Goal: Leave review/rating

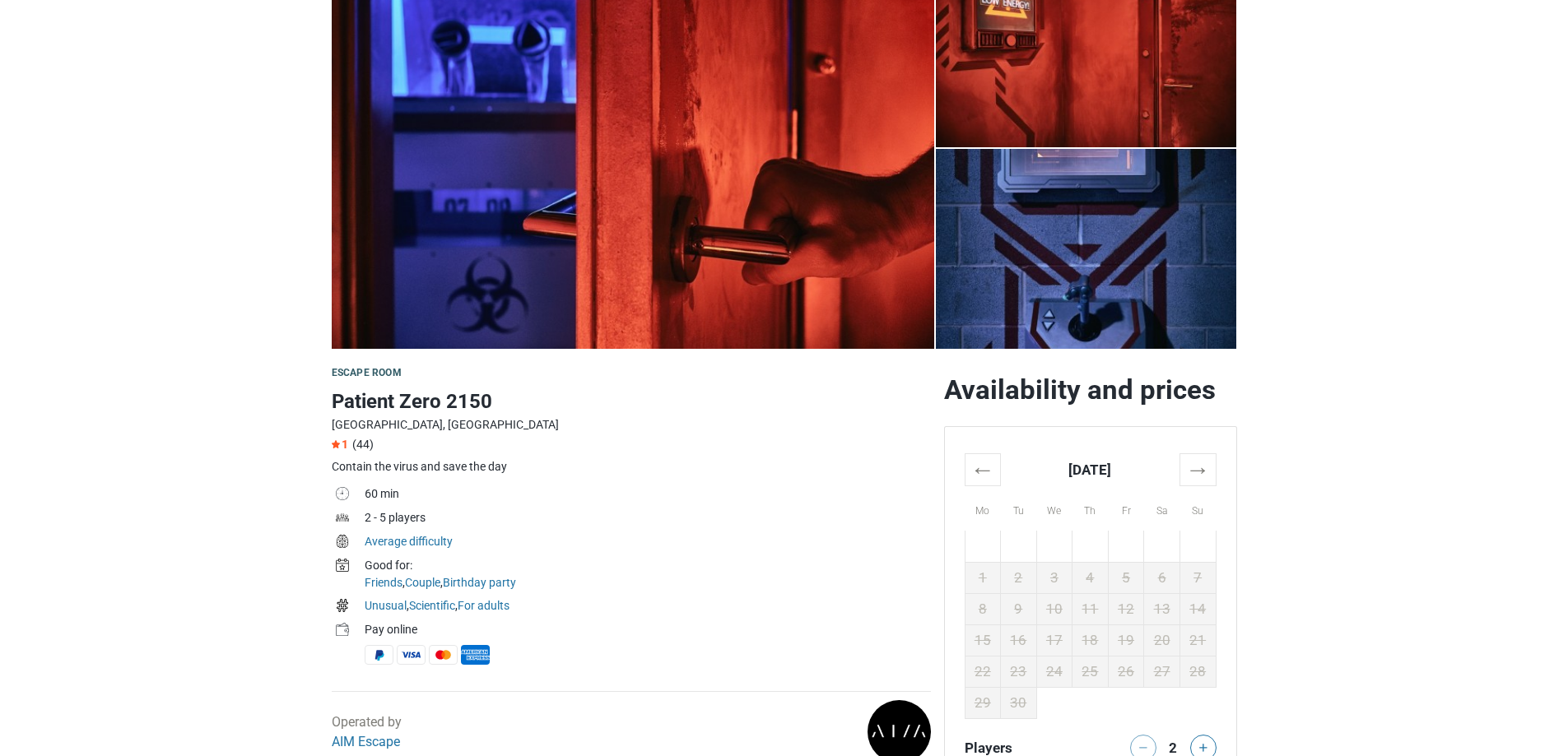
scroll to position [412, 0]
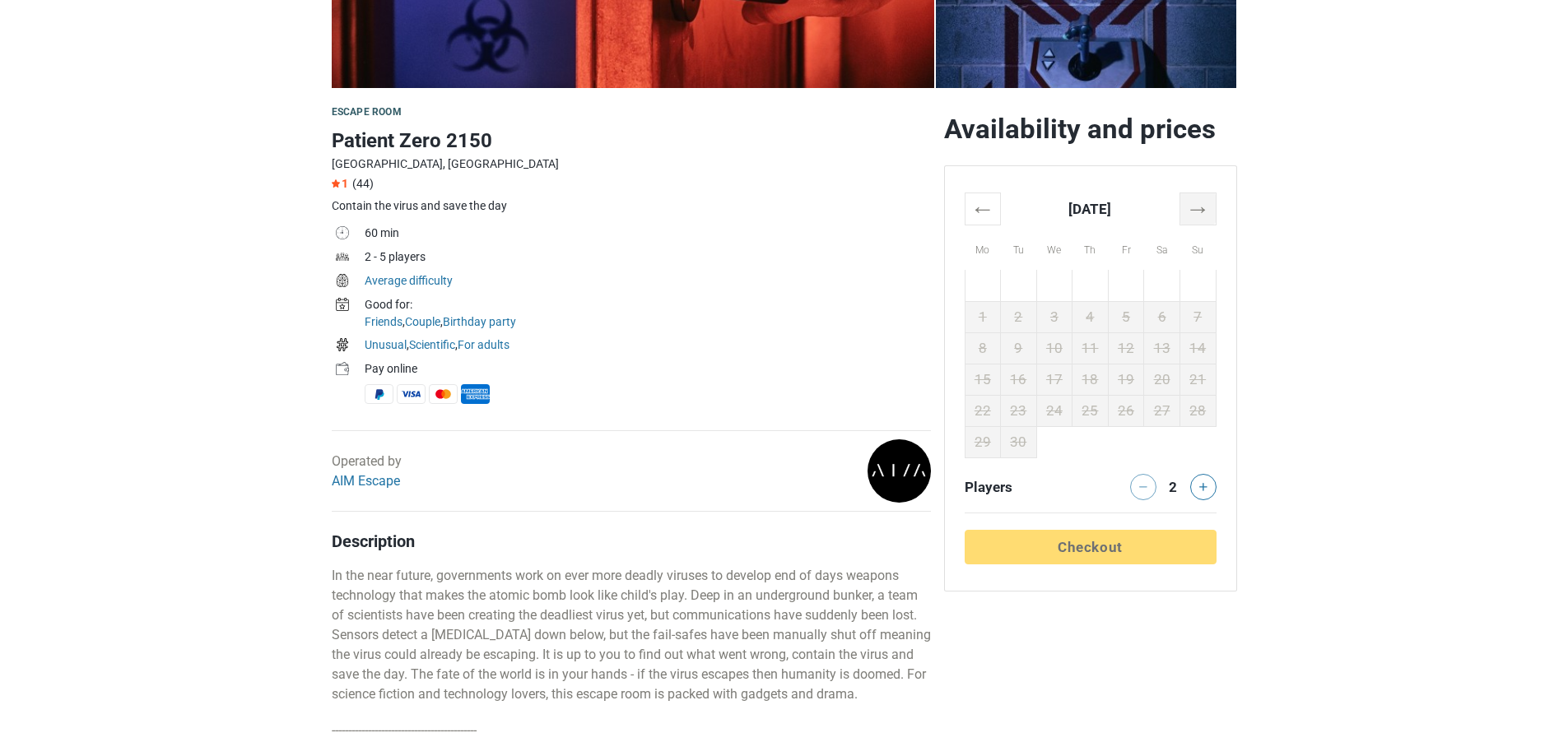
click at [1200, 214] on th "→" at bounding box center [1198, 208] width 37 height 32
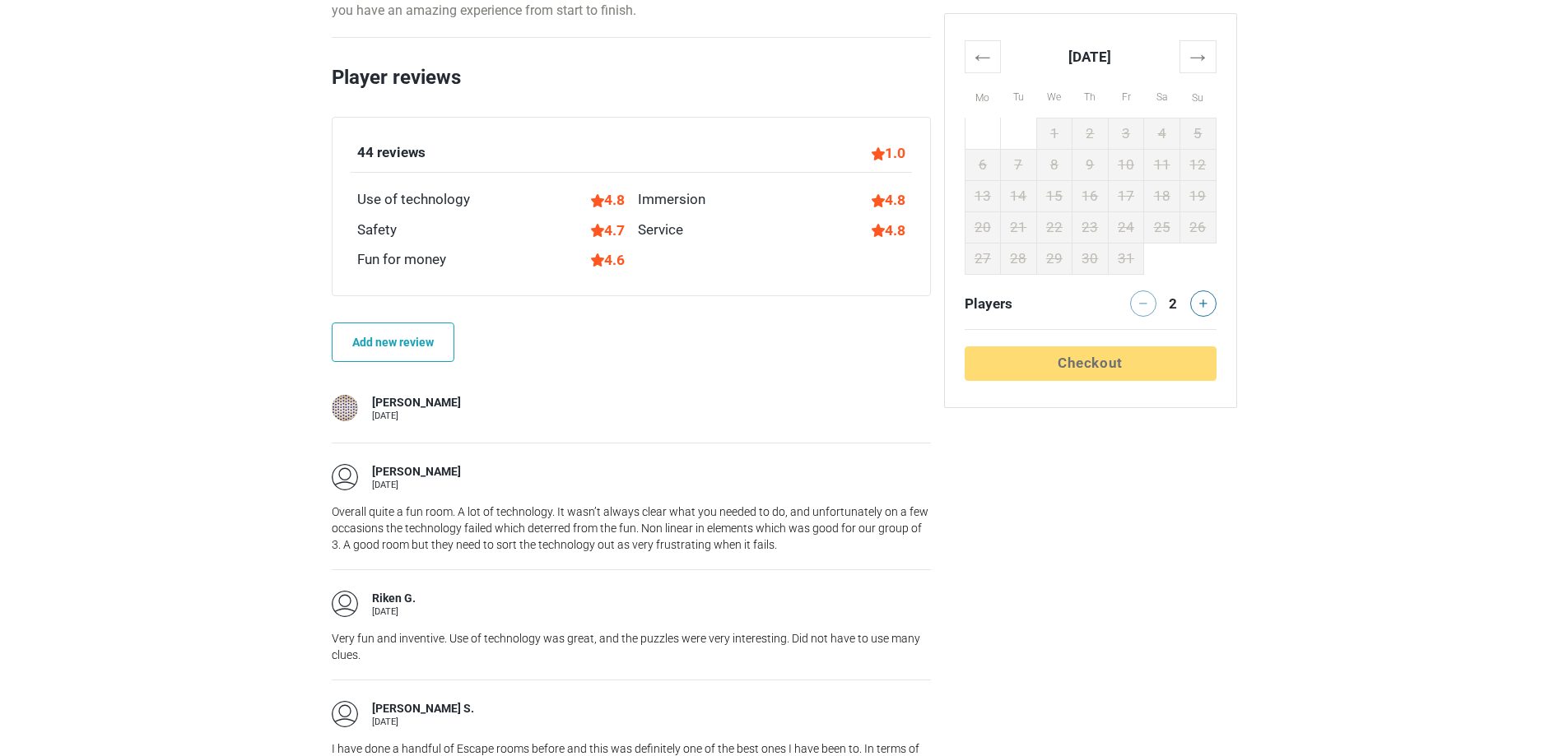
scroll to position [1727, 0]
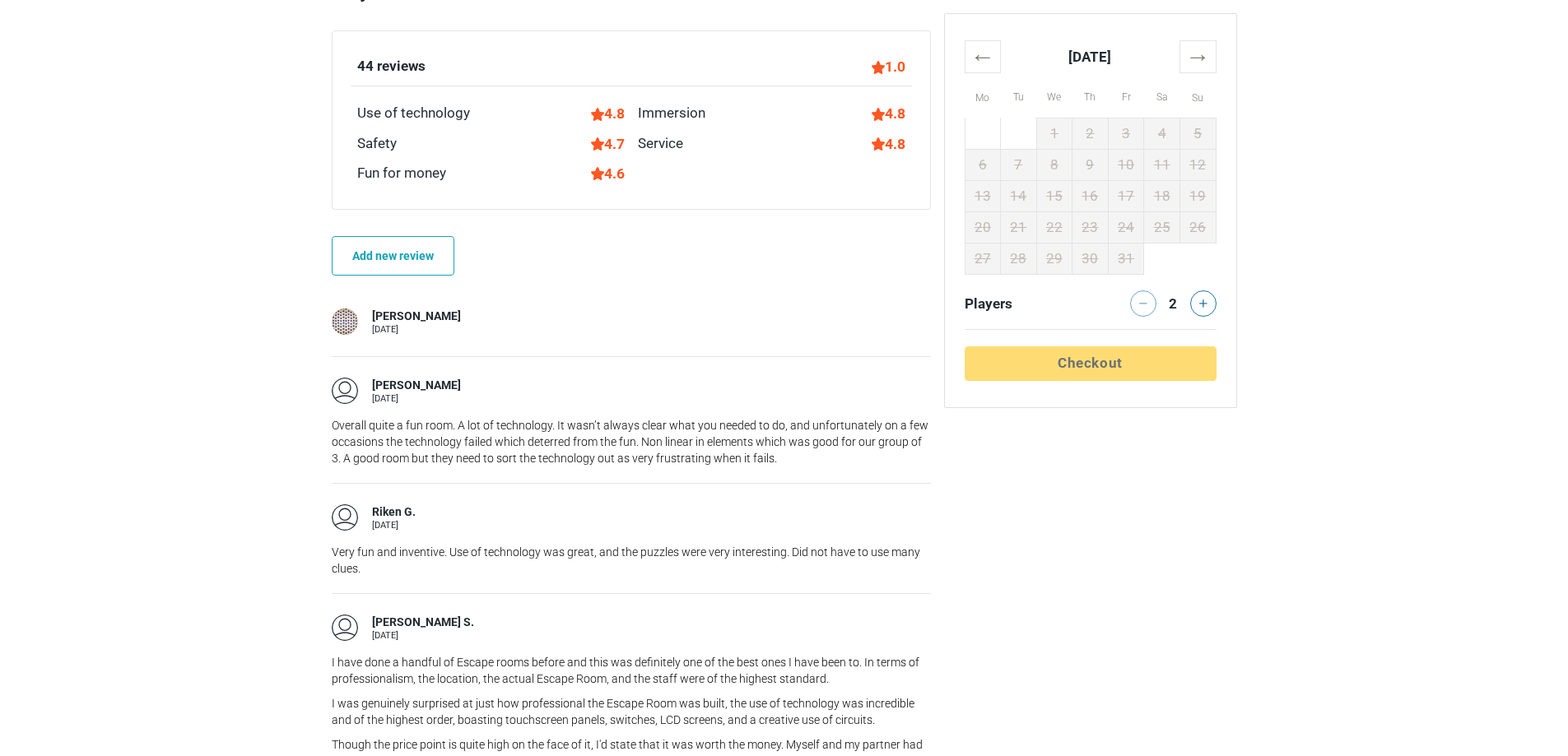
click at [344, 335] on div at bounding box center [344, 321] width 26 height 26
click at [381, 325] on div "[PERSON_NAME]" at bounding box center [417, 316] width 89 height 16
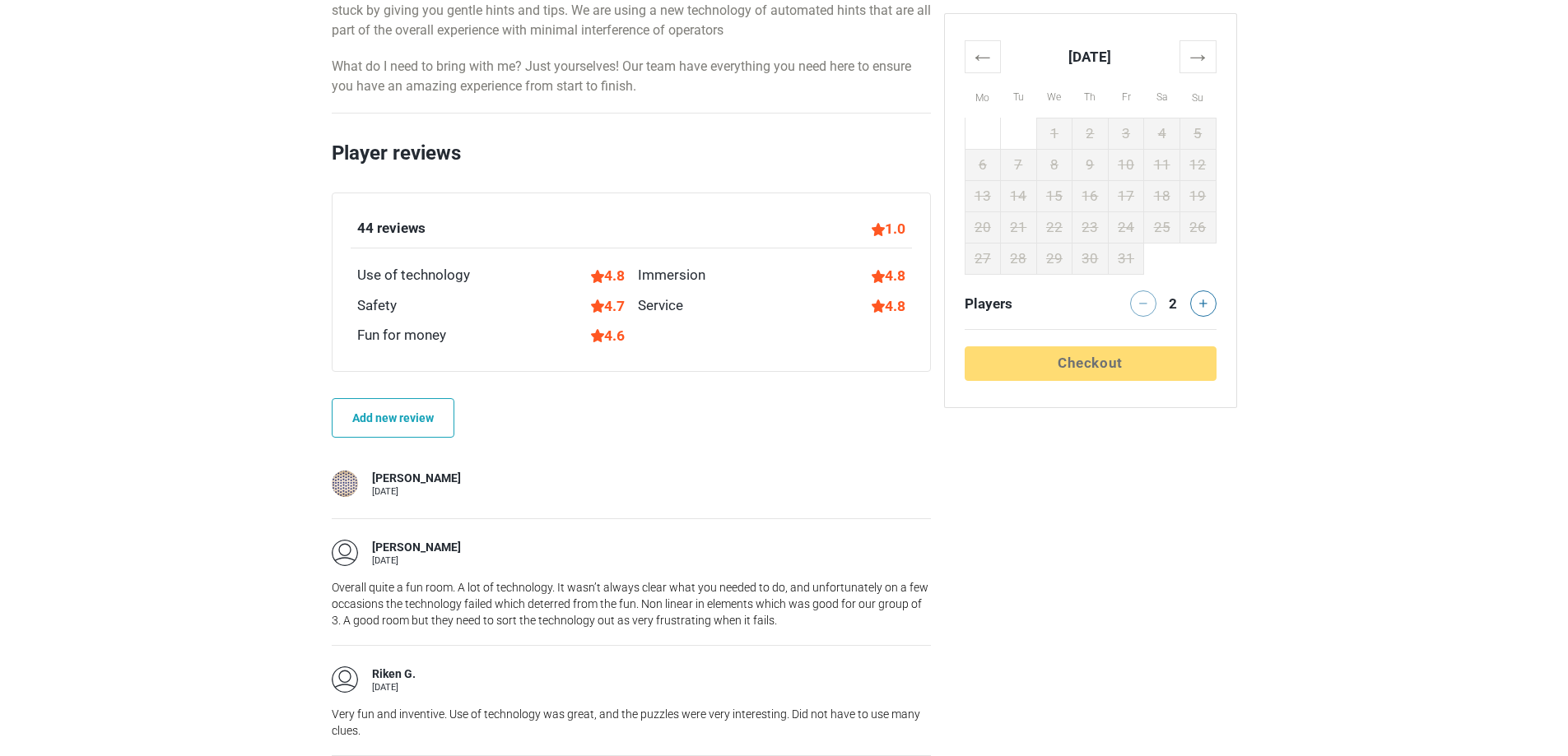
scroll to position [1563, 0]
click at [896, 241] on div "1.0" at bounding box center [888, 231] width 34 height 21
click at [405, 241] on div "44 reviews" at bounding box center [391, 231] width 68 height 21
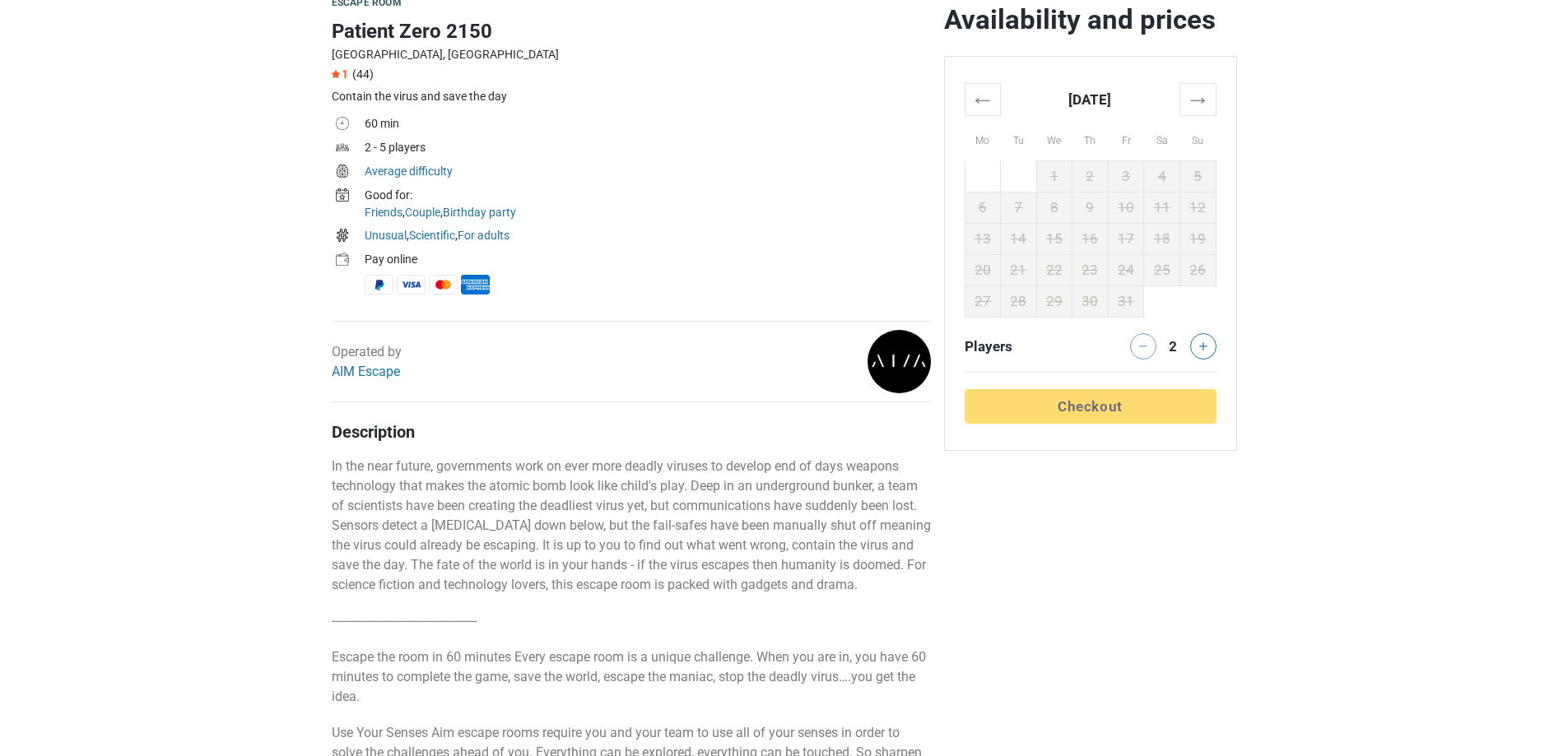
scroll to position [412, 0]
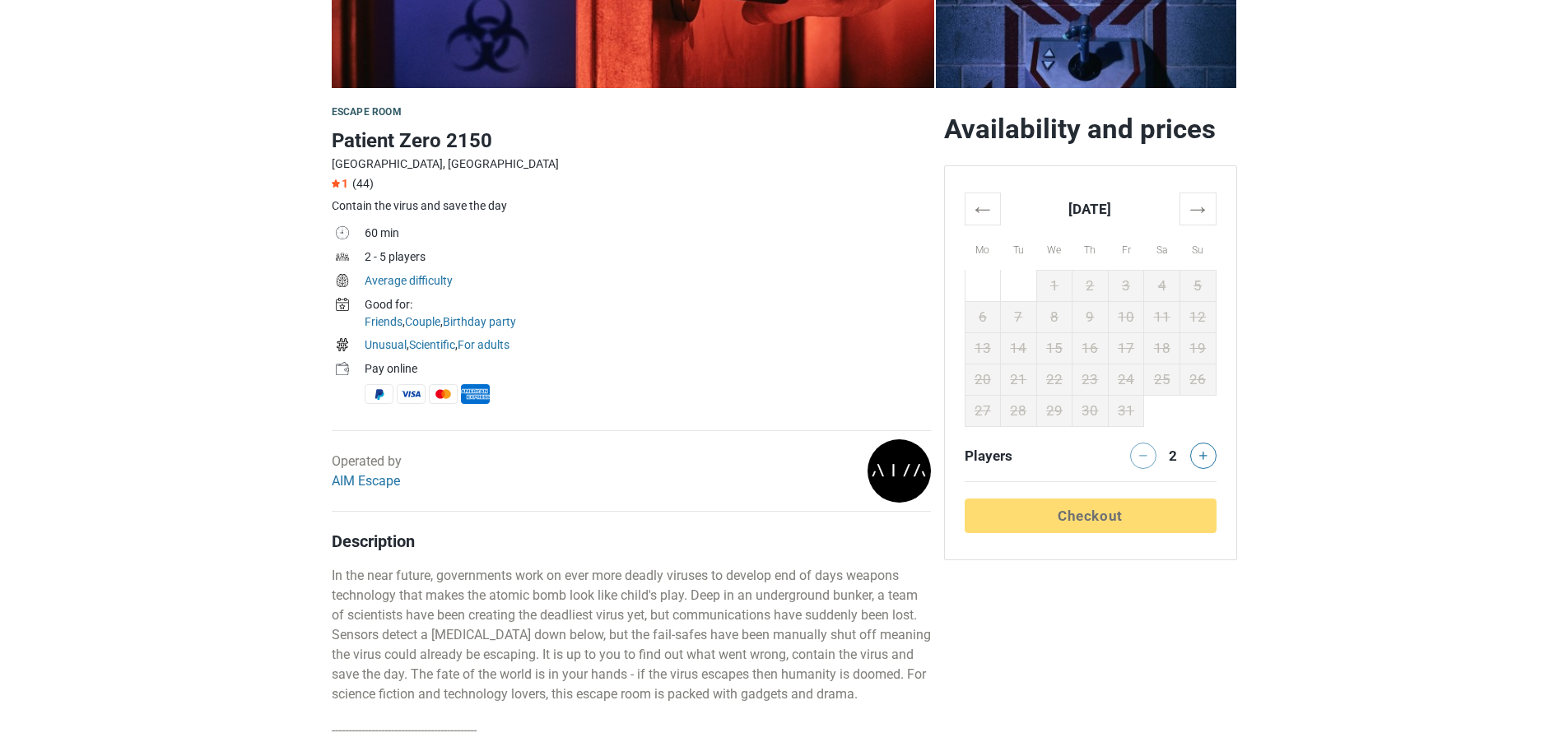
click at [339, 183] on img at bounding box center [336, 183] width 9 height 9
click at [367, 182] on span "(44)" at bounding box center [363, 184] width 21 height 13
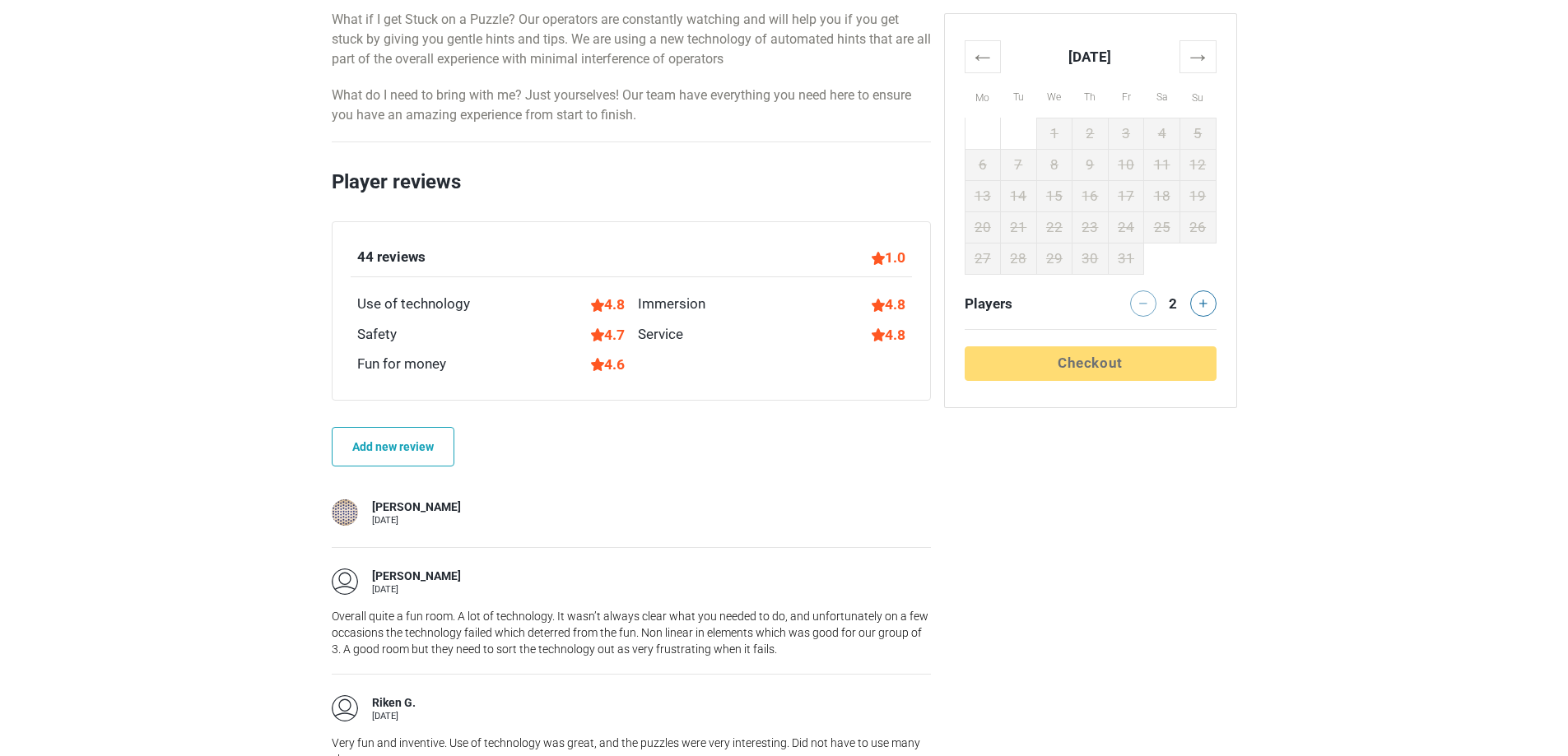
scroll to position [1527, 0]
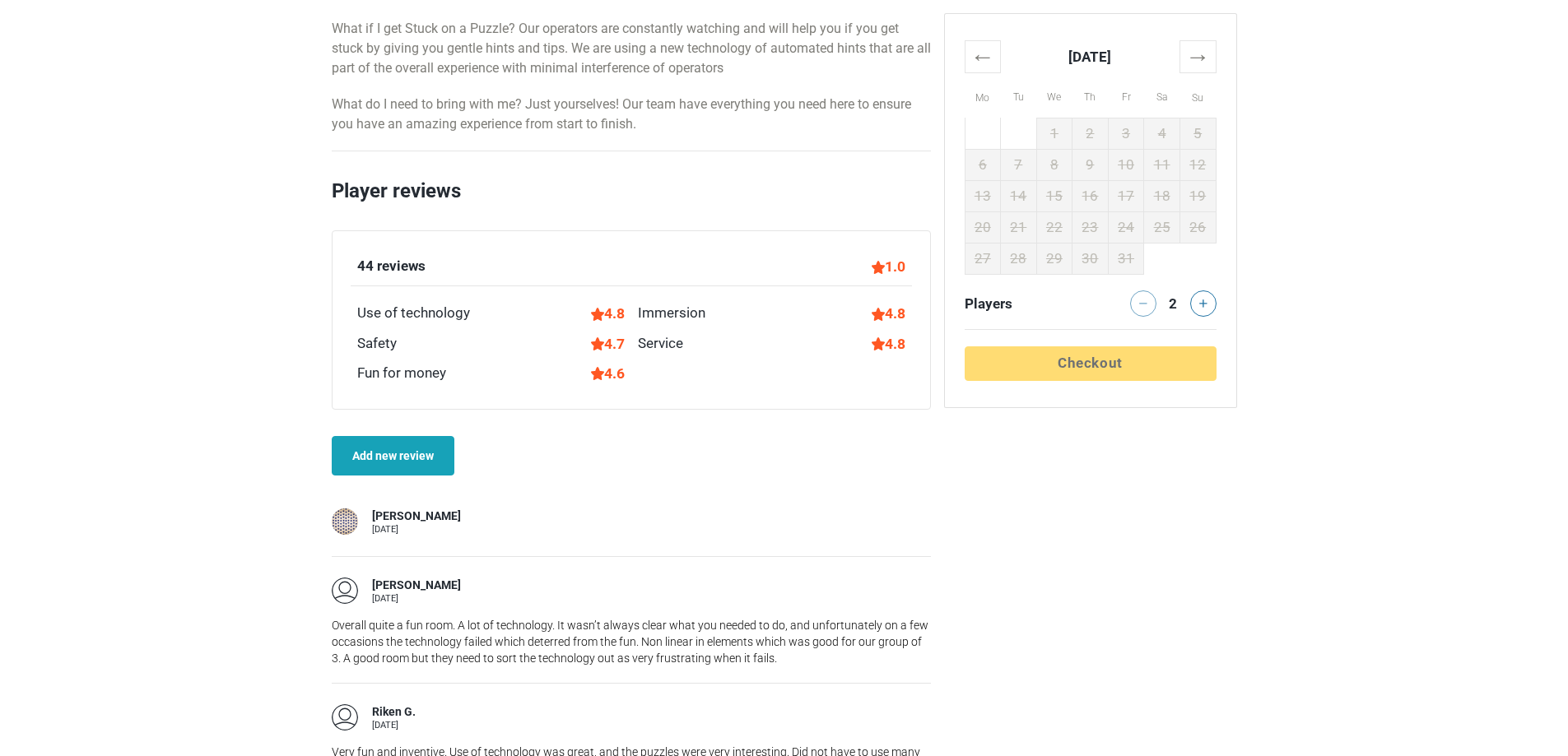
click at [394, 471] on link "Add new review" at bounding box center [392, 455] width 122 height 39
click at [567, 287] on div "44 reviews 1.0" at bounding box center [630, 271] width 561 height 31
click at [410, 277] on div "44 reviews" at bounding box center [391, 266] width 68 height 21
click at [396, 324] on div "Use of technology" at bounding box center [413, 314] width 113 height 21
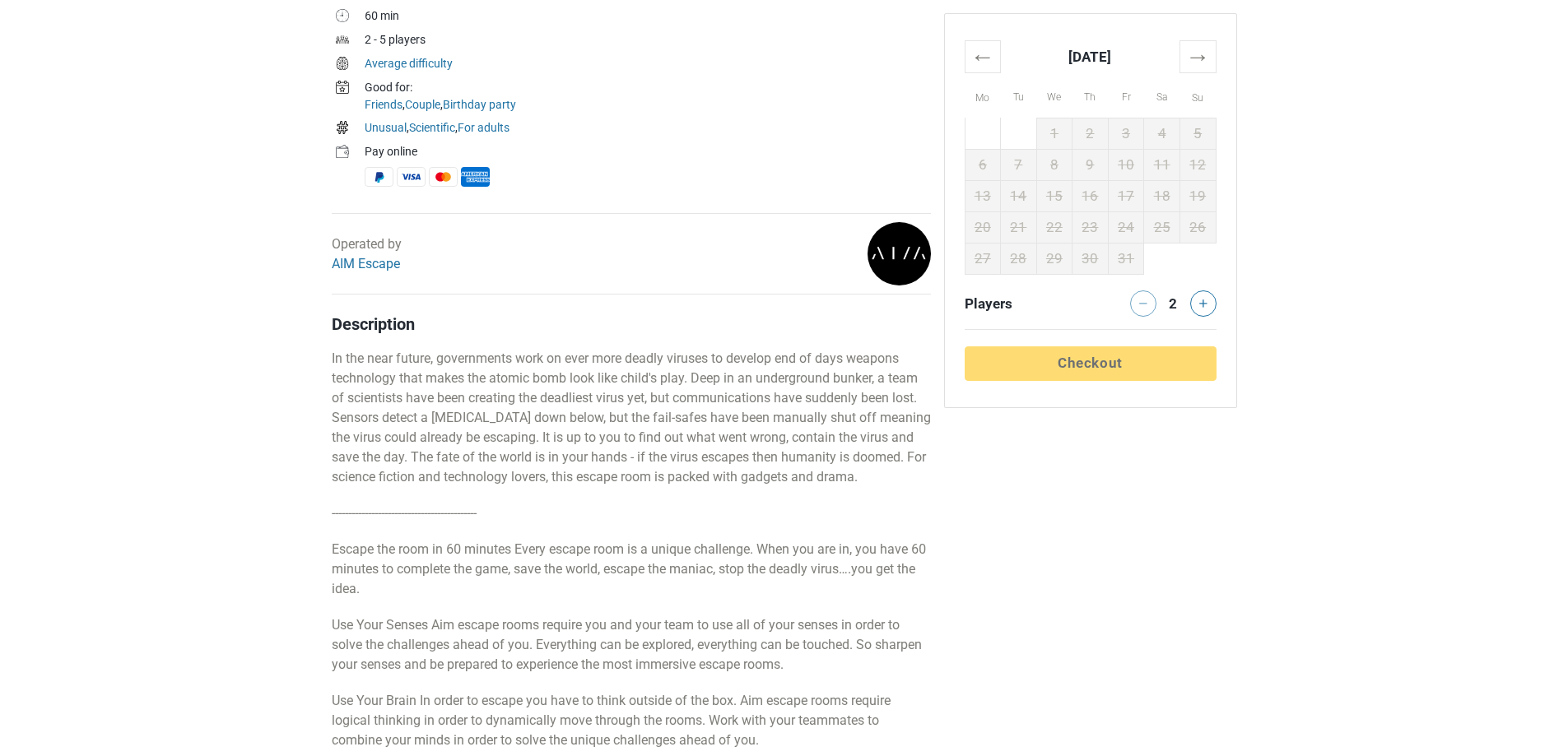
scroll to position [623, 0]
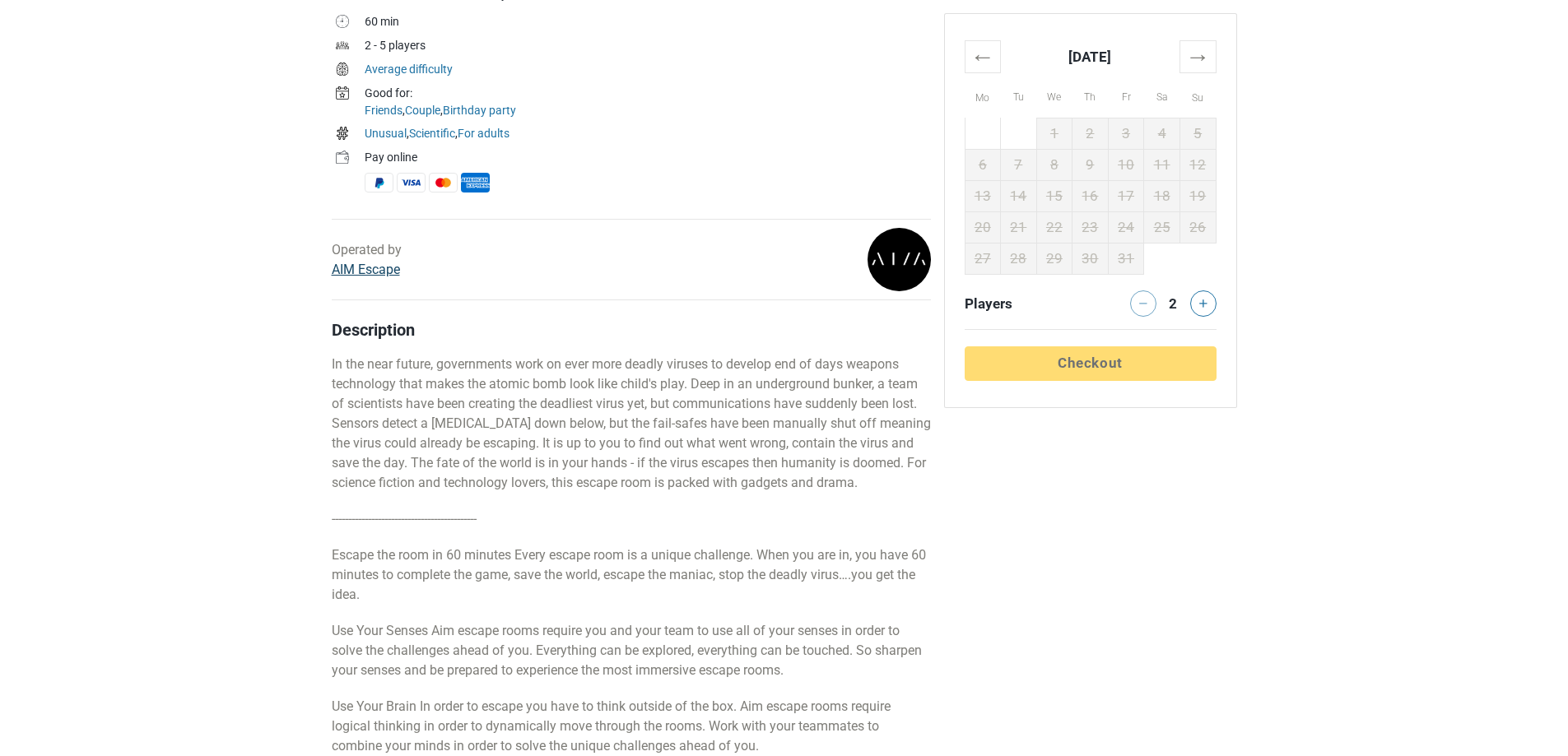
click at [378, 272] on link "AIM Escape" at bounding box center [366, 269] width 68 height 15
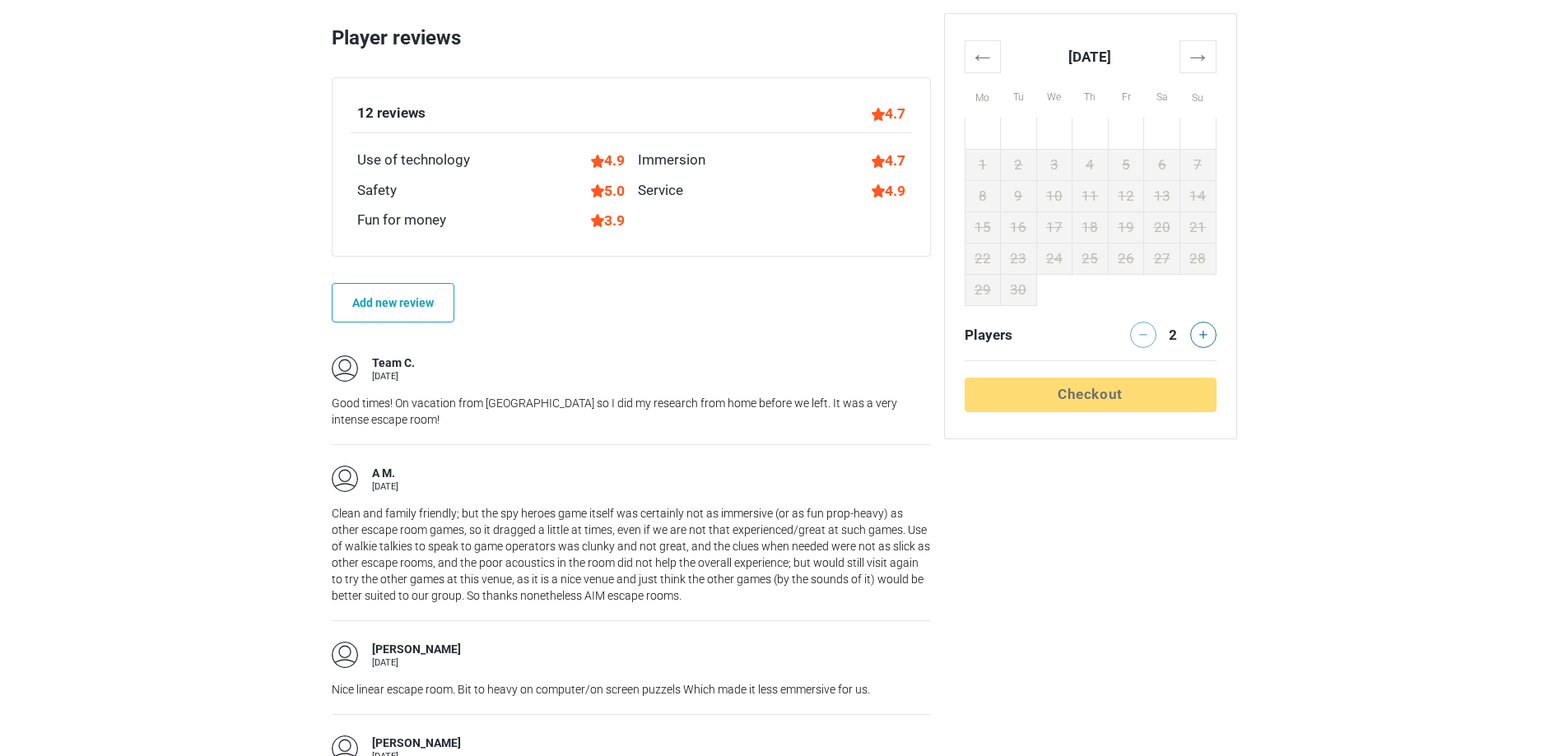
scroll to position [1975, 0]
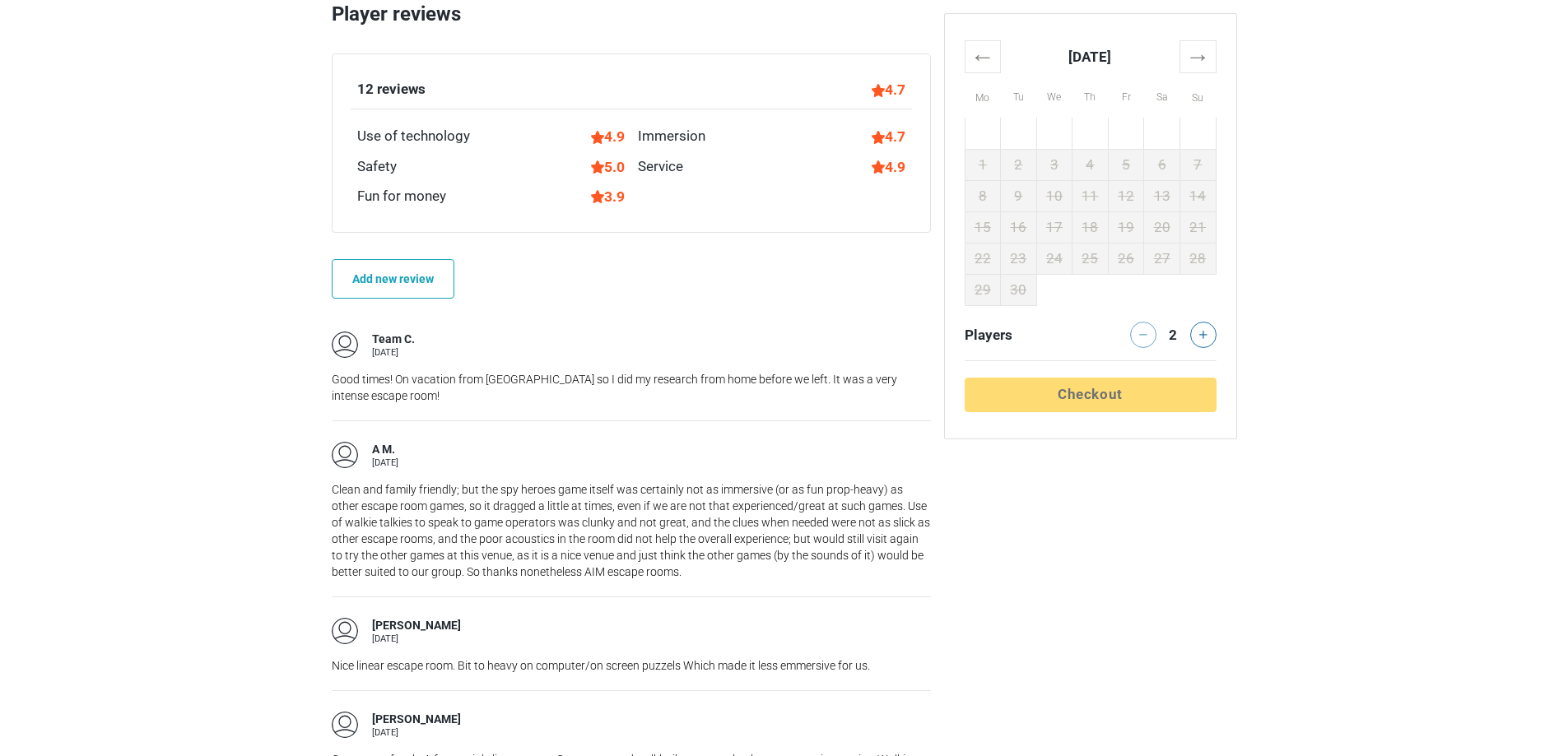
click at [404, 157] on div "Safety 5.0" at bounding box center [491, 167] width 281 height 21
click at [391, 201] on div "Fun for money" at bounding box center [401, 196] width 89 height 21
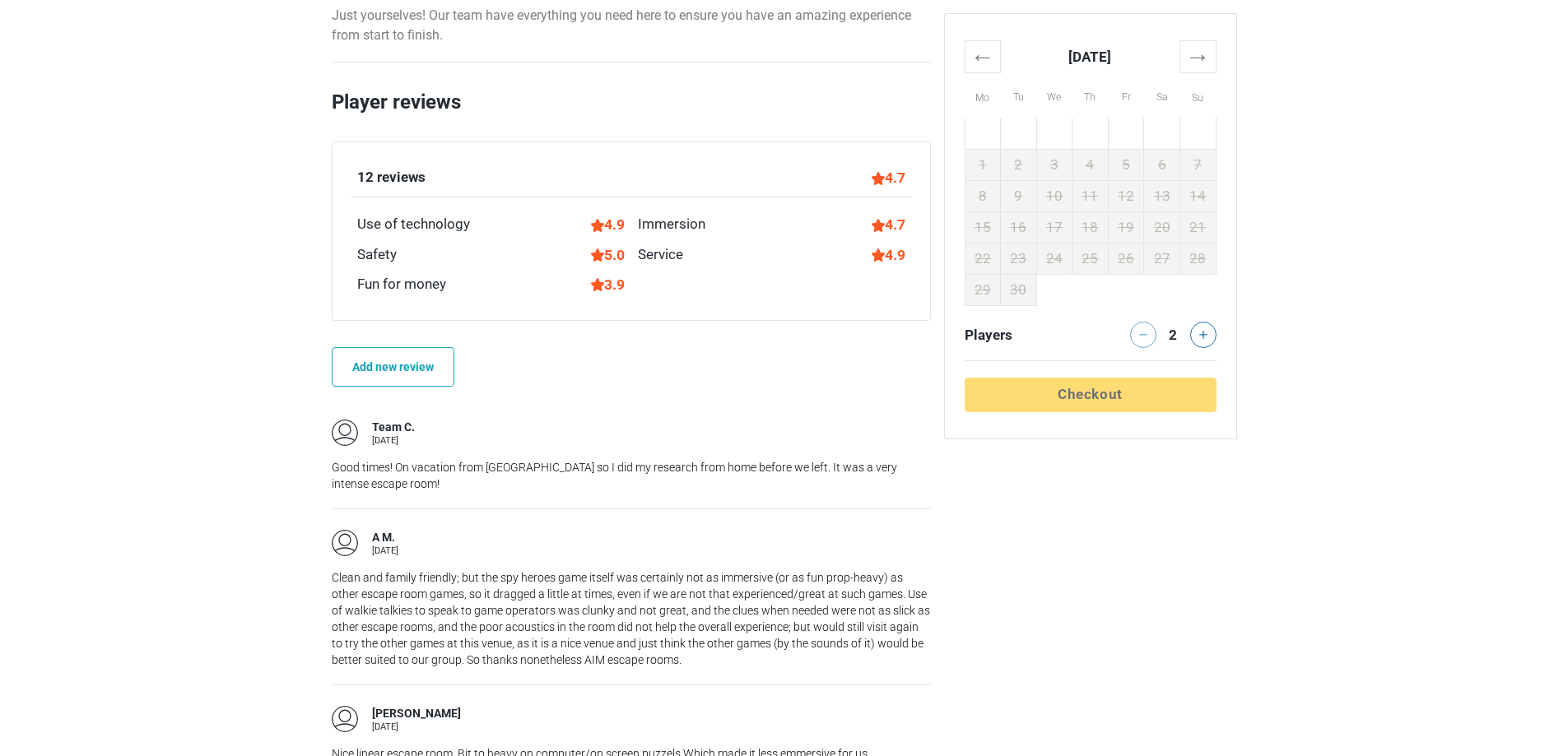
scroll to position [1810, 0]
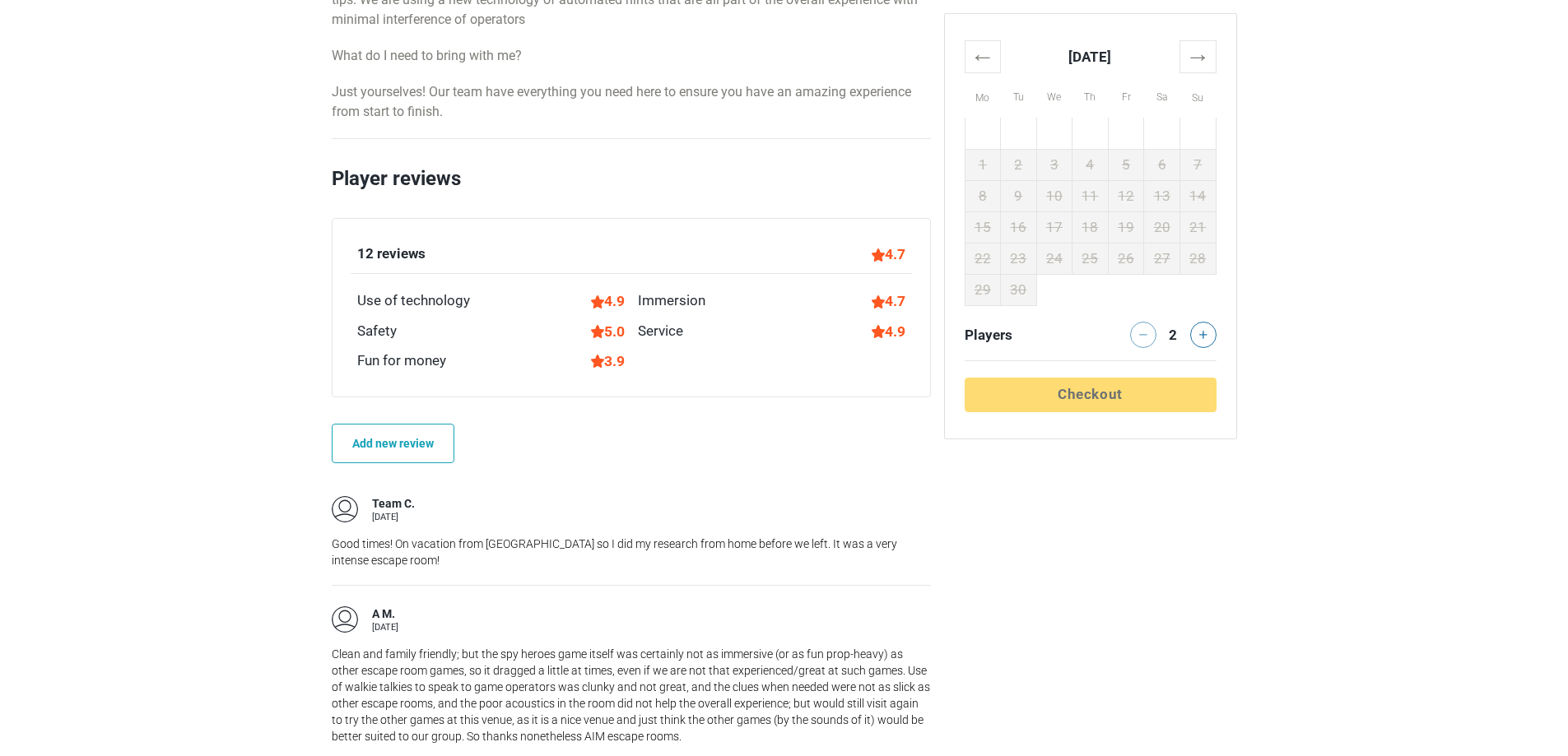
click at [872, 259] on img at bounding box center [878, 255] width 13 height 13
click at [879, 305] on img at bounding box center [878, 302] width 13 height 13
click at [560, 306] on div "Use of technology 4.9" at bounding box center [491, 301] width 281 height 21
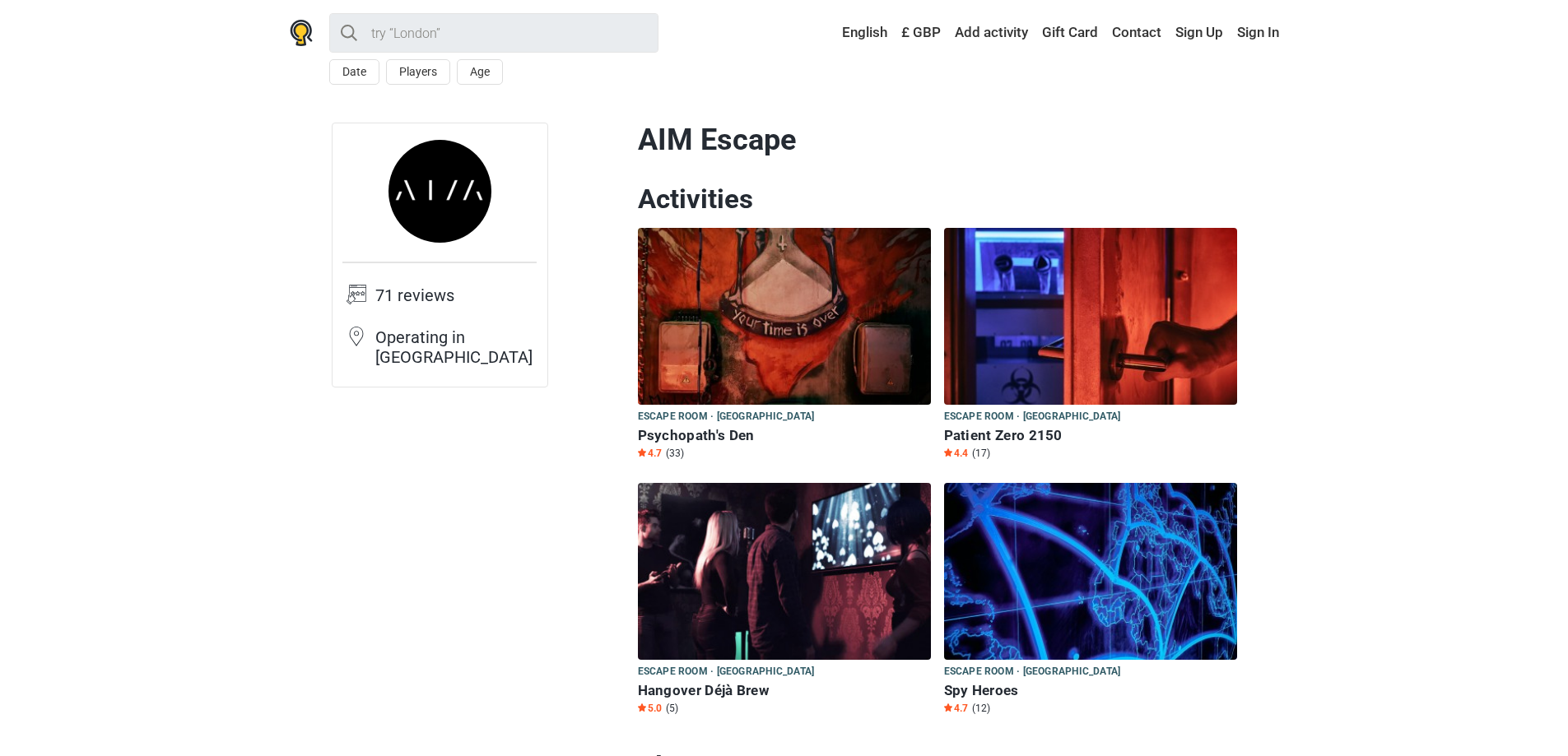
click at [390, 292] on td "71 reviews" at bounding box center [456, 305] width 162 height 42
click at [348, 293] on icon at bounding box center [356, 294] width 20 height 20
click at [1253, 31] on link "Sign In" at bounding box center [1255, 33] width 46 height 30
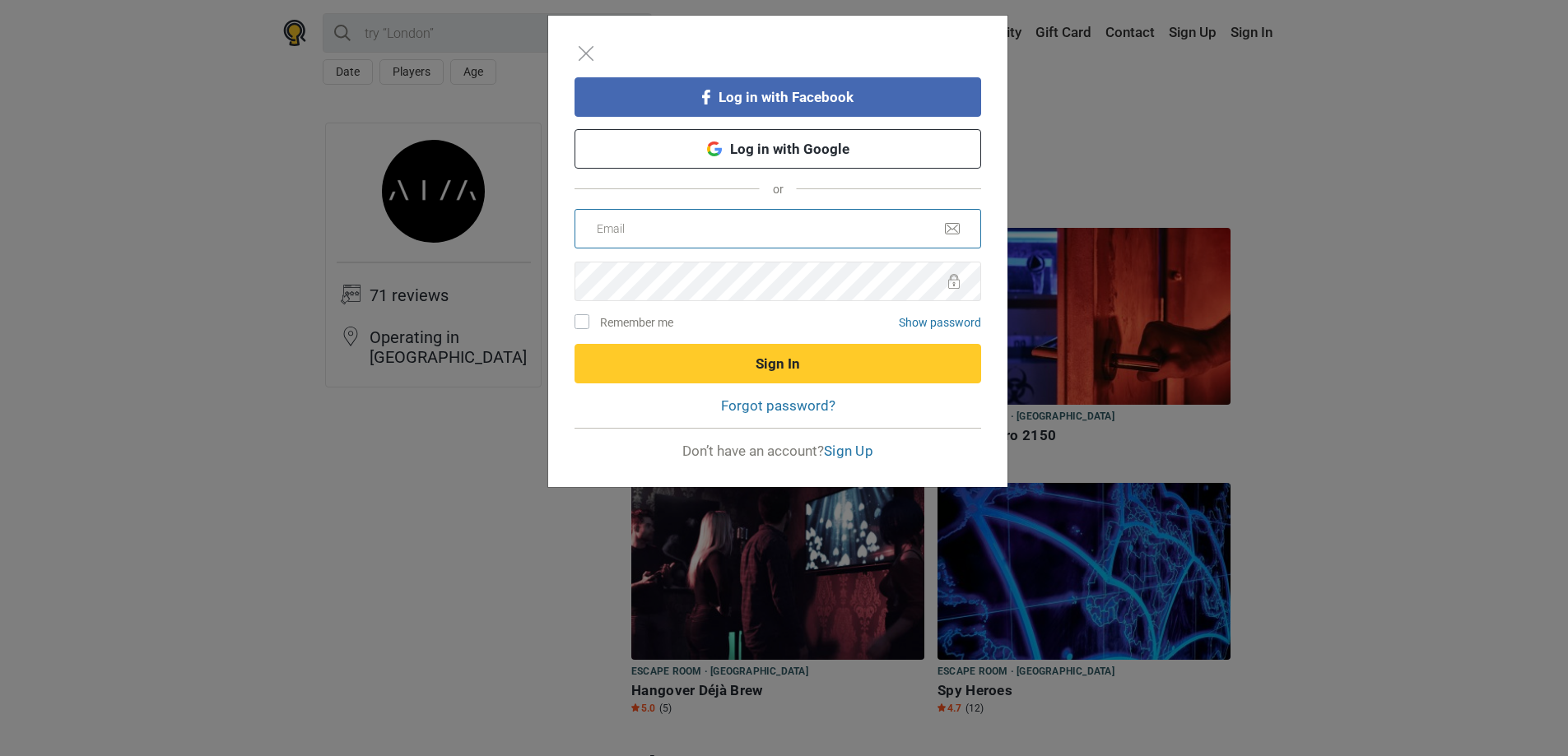
click at [692, 238] on input "email" at bounding box center [777, 228] width 407 height 39
type input "info@"
